Goal: Information Seeking & Learning: Check status

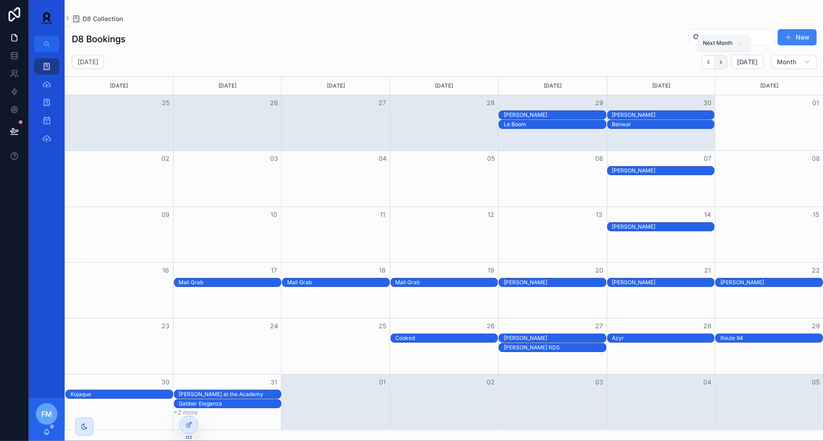
click at [723, 62] on icon "Next" at bounding box center [721, 62] width 7 height 7
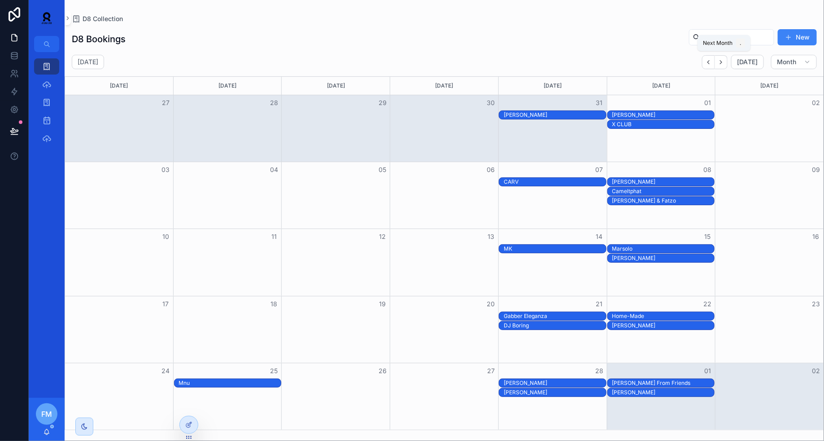
click at [723, 62] on icon "Next" at bounding box center [721, 62] width 7 height 7
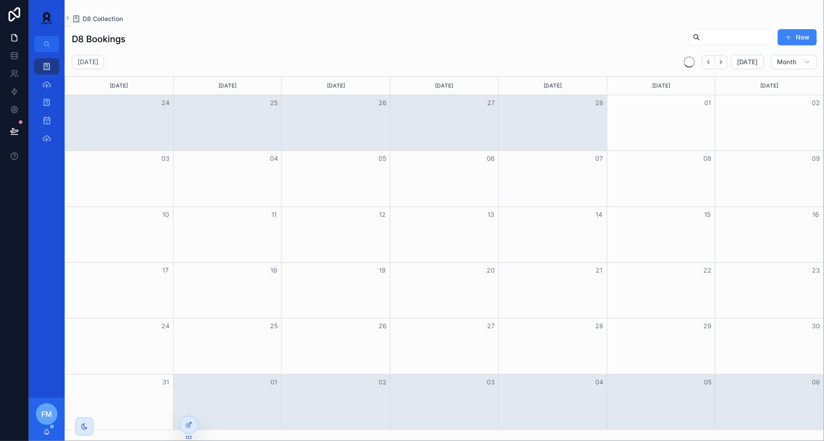
click at [723, 62] on icon "Next" at bounding box center [721, 62] width 7 height 7
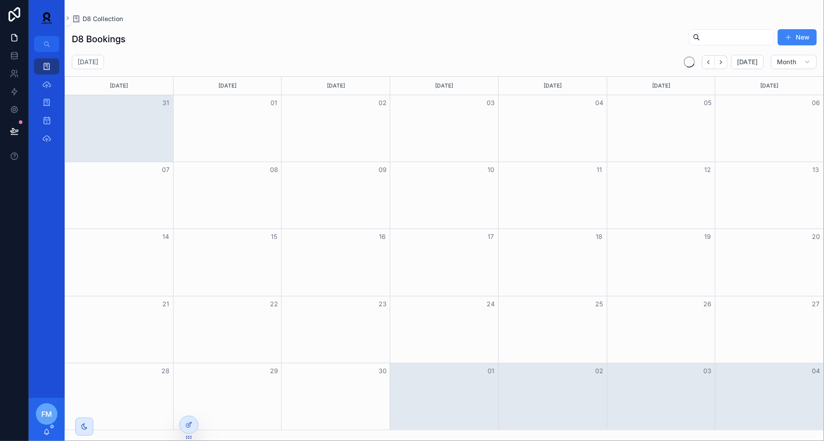
click at [723, 62] on icon "Next" at bounding box center [721, 62] width 7 height 7
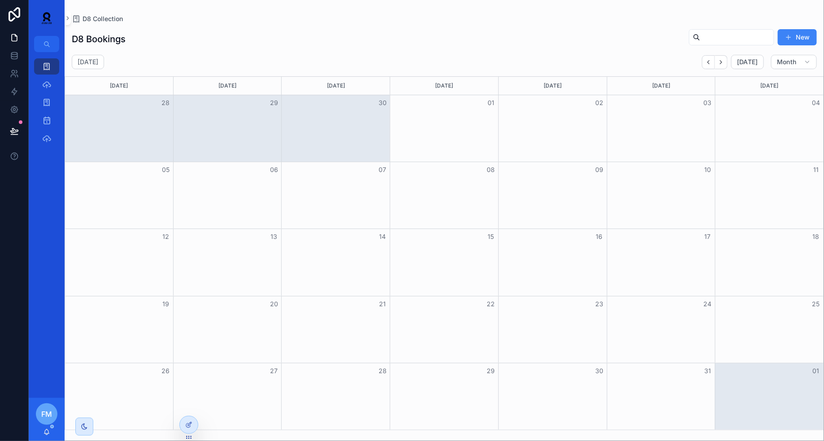
click at [723, 62] on icon "Next" at bounding box center [721, 62] width 7 height 7
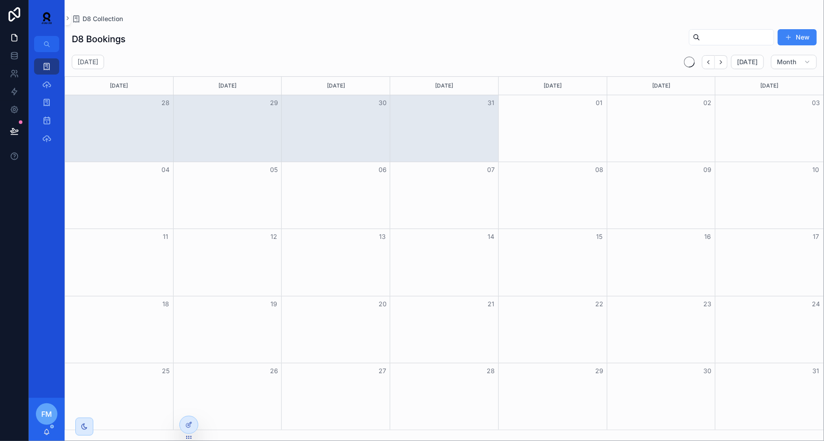
click at [723, 62] on icon "Next" at bounding box center [721, 62] width 7 height 7
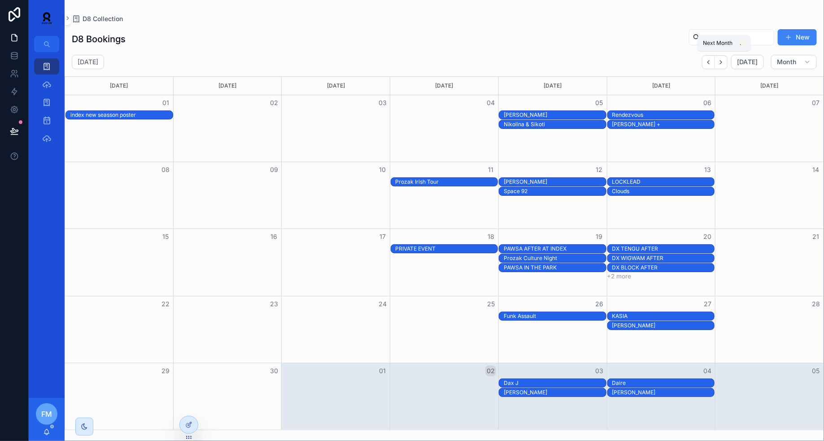
click at [723, 62] on icon "Next" at bounding box center [721, 62] width 7 height 7
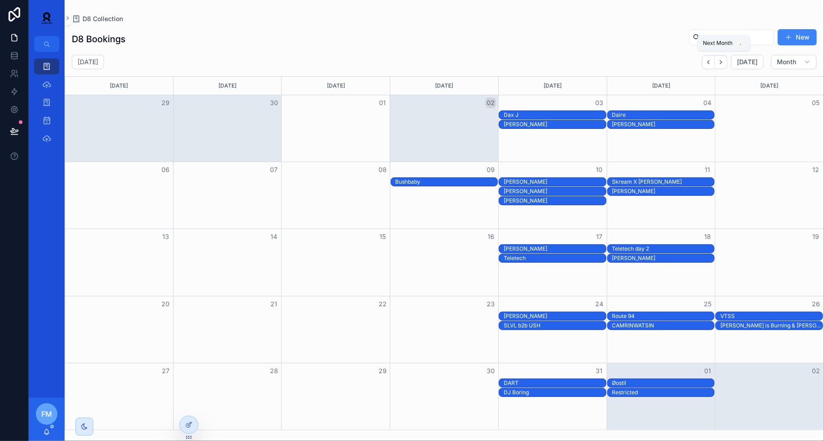
click at [723, 62] on icon "Next" at bounding box center [721, 62] width 7 height 7
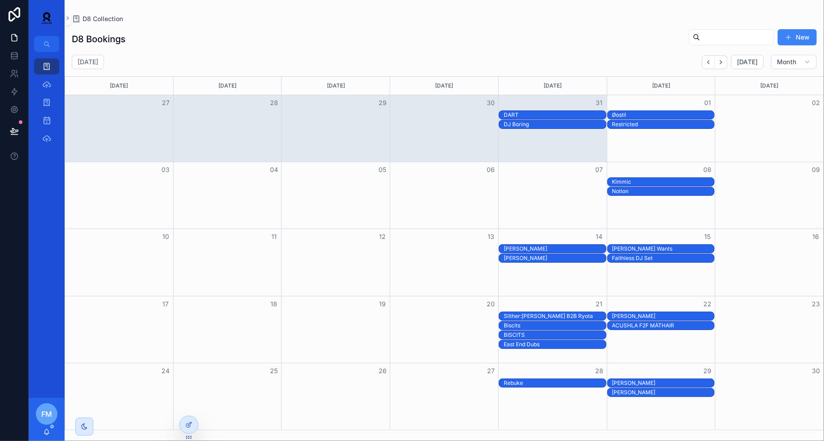
click at [545, 249] on div "[PERSON_NAME]" at bounding box center [555, 248] width 102 height 7
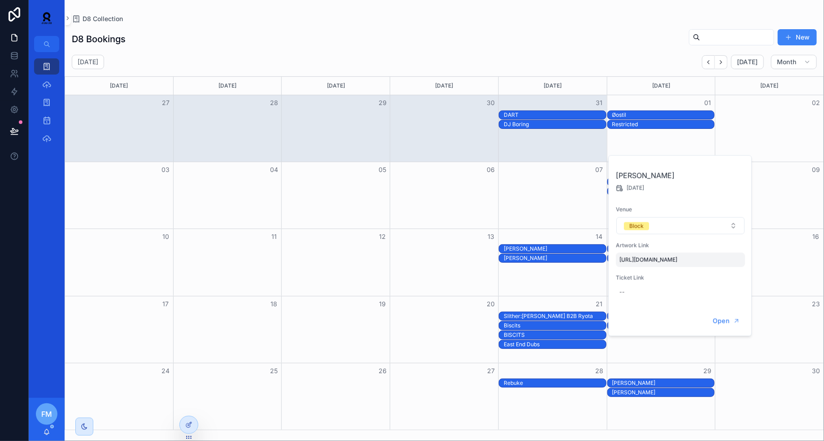
click at [679, 263] on span "[URL][DOMAIN_NAME]" at bounding box center [681, 259] width 122 height 7
click at [716, 324] on span "Open" at bounding box center [721, 321] width 17 height 8
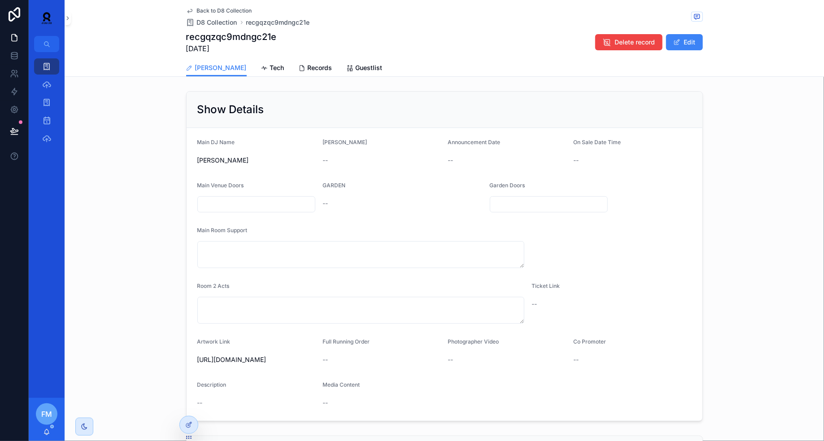
drag, startPoint x: 315, startPoint y: 376, endPoint x: 186, endPoint y: 357, distance: 131.0
click at [186, 357] on div "Show Details Main DJ Name [PERSON_NAME] -- Announcement Date -- On Sale Date Ti…" at bounding box center [444, 256] width 517 height 330
